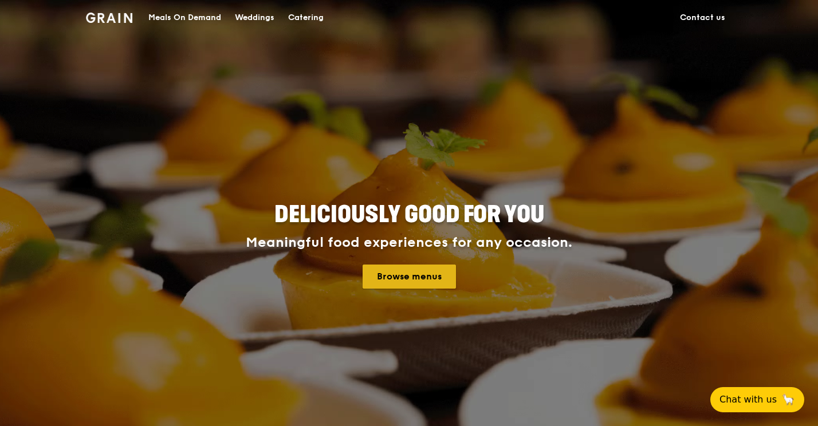
click at [428, 275] on link "Browse menus" at bounding box center [409, 277] width 93 height 24
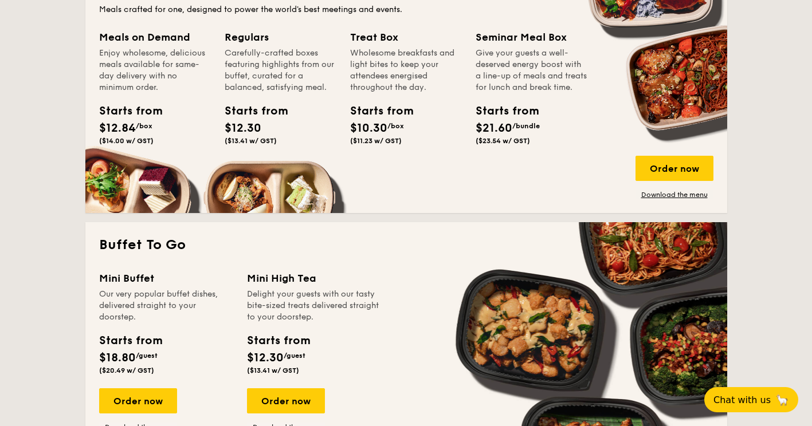
scroll to position [803, 0]
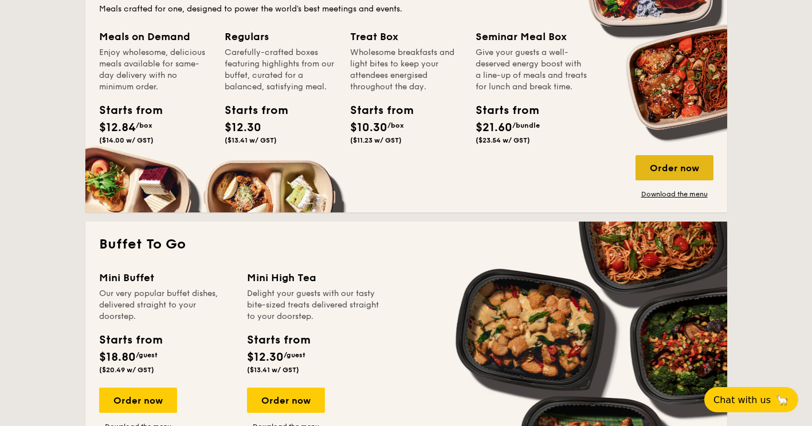
click at [677, 167] on div "Order now" at bounding box center [675, 167] width 78 height 25
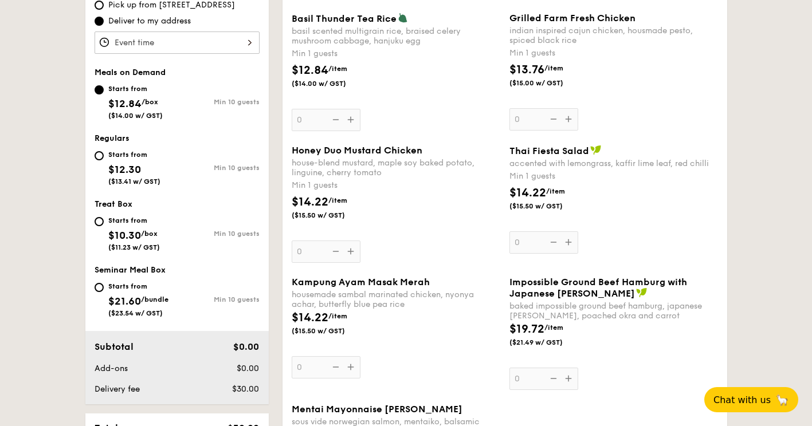
scroll to position [382, 0]
